Goal: Use online tool/utility: Utilize a website feature to perform a specific function

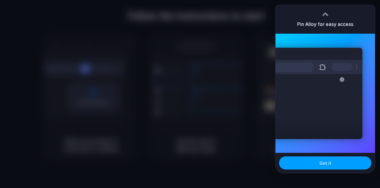
click at [313, 161] on button "Got it" at bounding box center [325, 162] width 92 height 13
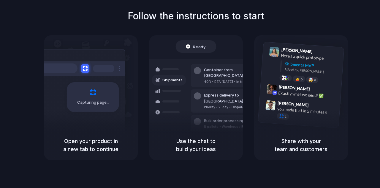
click at [296, 18] on div "Follow the instructions to start Capturing page Open your product in a new tab …" at bounding box center [196, 84] width 380 height 151
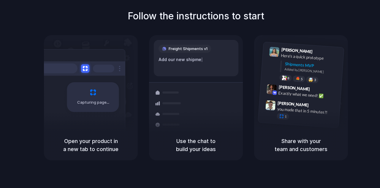
click at [58, 171] on div "Follow the instructions to start Capturing page Open your product in a new tab …" at bounding box center [196, 99] width 392 height 199
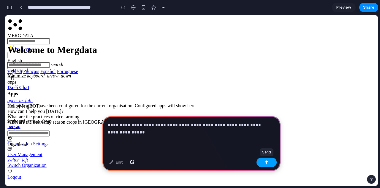
click at [264, 164] on button "button" at bounding box center [267, 162] width 20 height 10
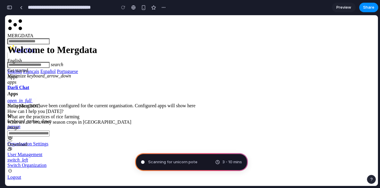
type input "**********"
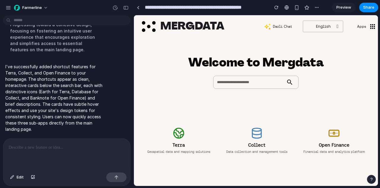
scroll to position [130, 0]
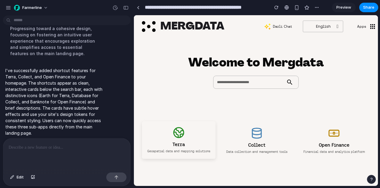
click at [181, 138] on link "Terra Geospatial data and mapping solutions" at bounding box center [179, 140] width 74 height 38
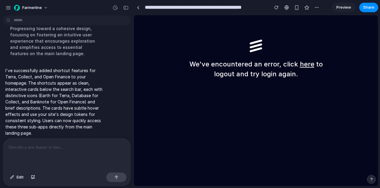
scroll to position [0, 0]
